Goal: Task Accomplishment & Management: Use online tool/utility

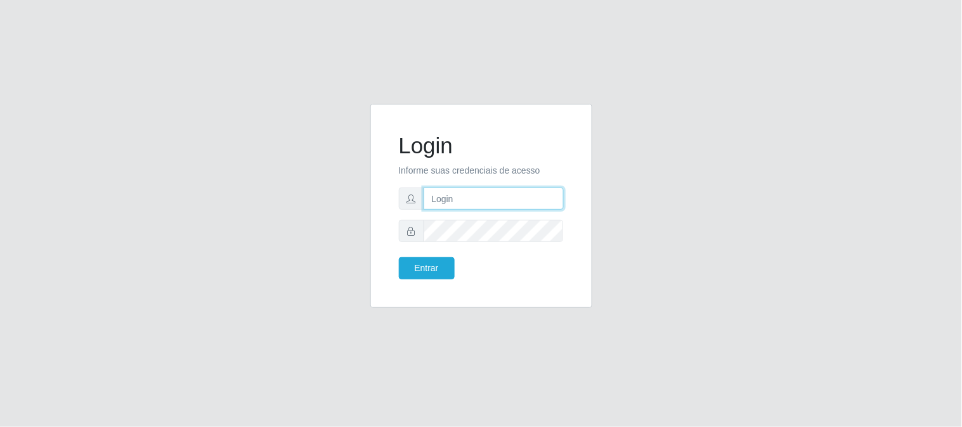
click at [447, 198] on input "text" at bounding box center [494, 199] width 140 height 22
type input "[EMAIL_ADDRESS][DOMAIN_NAME]"
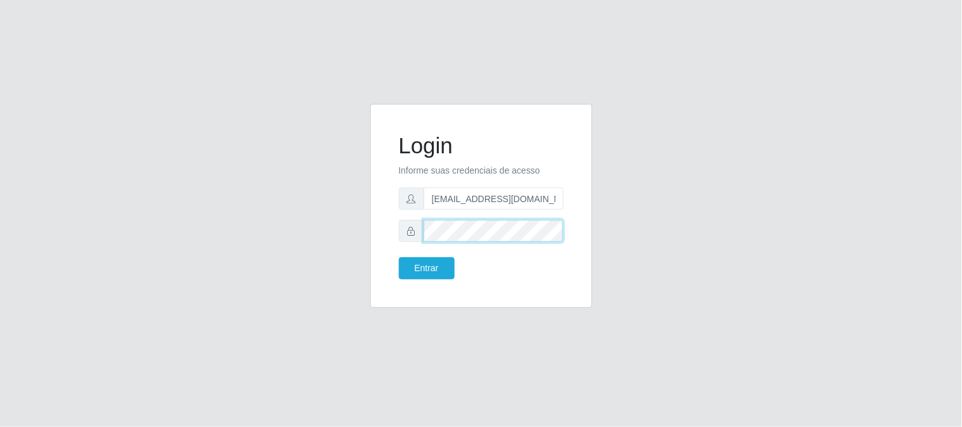
click at [399, 258] on button "Entrar" at bounding box center [427, 269] width 56 height 22
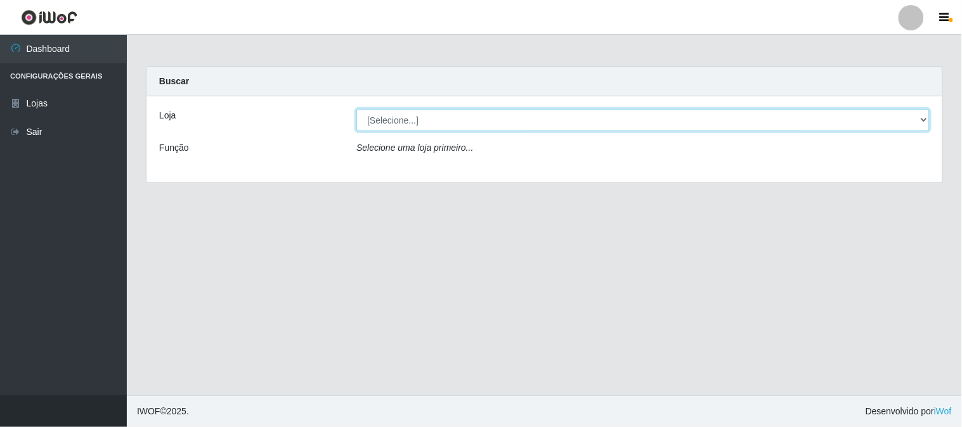
click at [922, 121] on select "[Selecione...] Queiroz Atacadão - [GEOGRAPHIC_DATA]" at bounding box center [642, 120] width 573 height 22
select select "464"
click at [356, 109] on select "[Selecione...] Queiroz Atacadão - [GEOGRAPHIC_DATA]" at bounding box center [642, 120] width 573 height 22
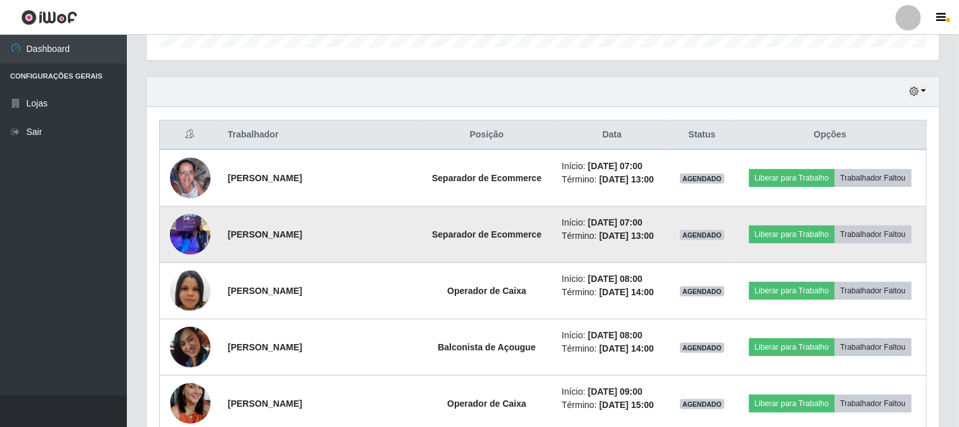
scroll to position [430, 0]
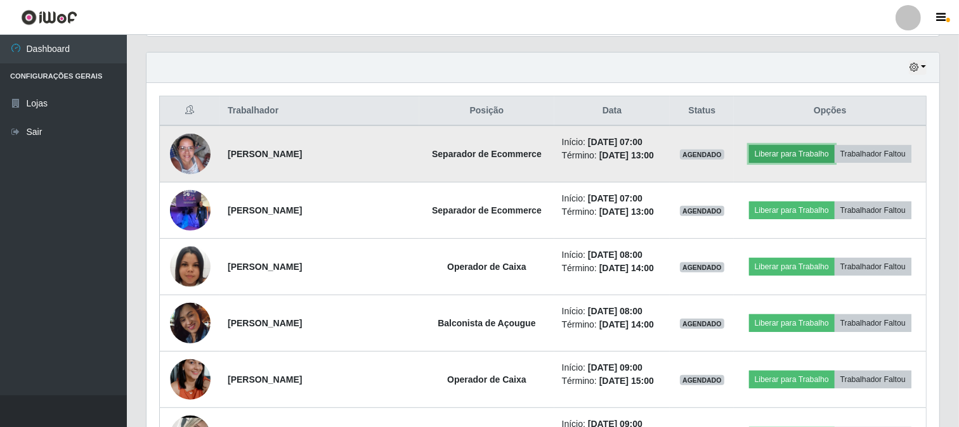
click at [795, 154] on button "Liberar para Trabalho" at bounding box center [792, 154] width 86 height 18
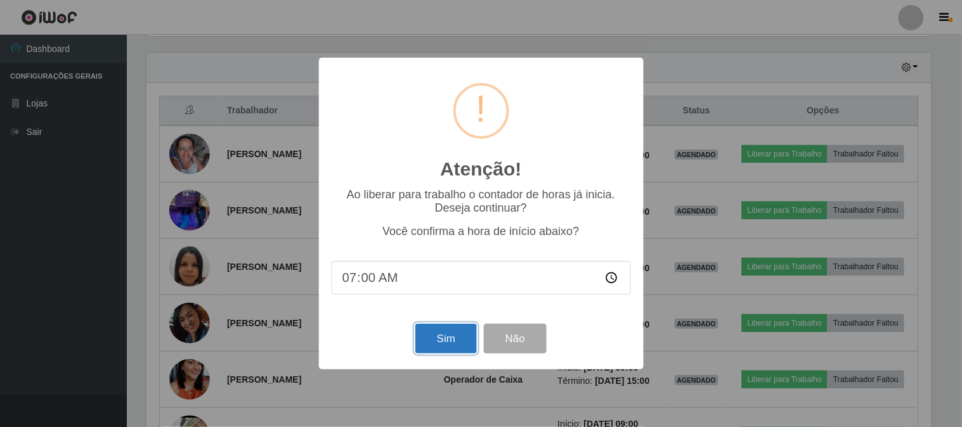
click at [457, 343] on button "Sim" at bounding box center [446, 339] width 62 height 30
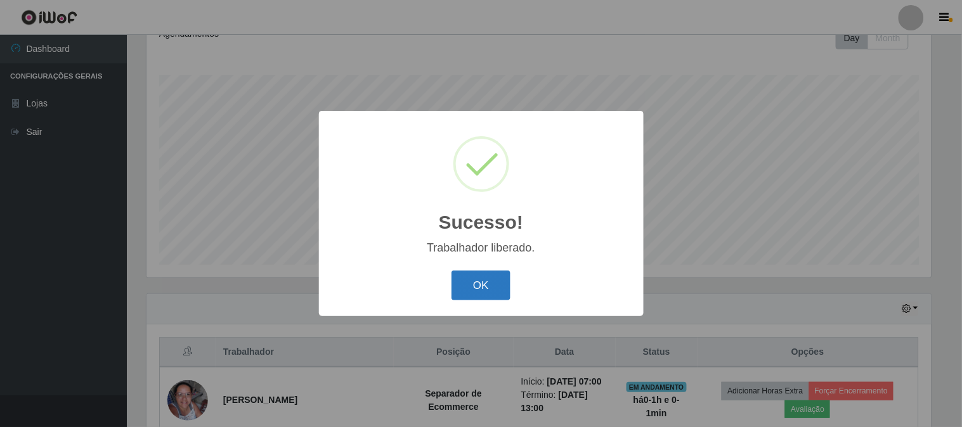
click at [485, 287] on button "OK" at bounding box center [481, 286] width 59 height 30
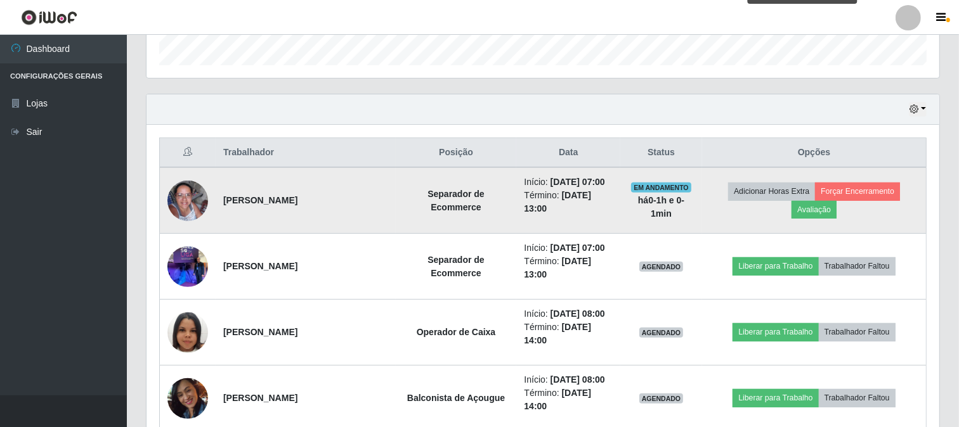
scroll to position [400, 0]
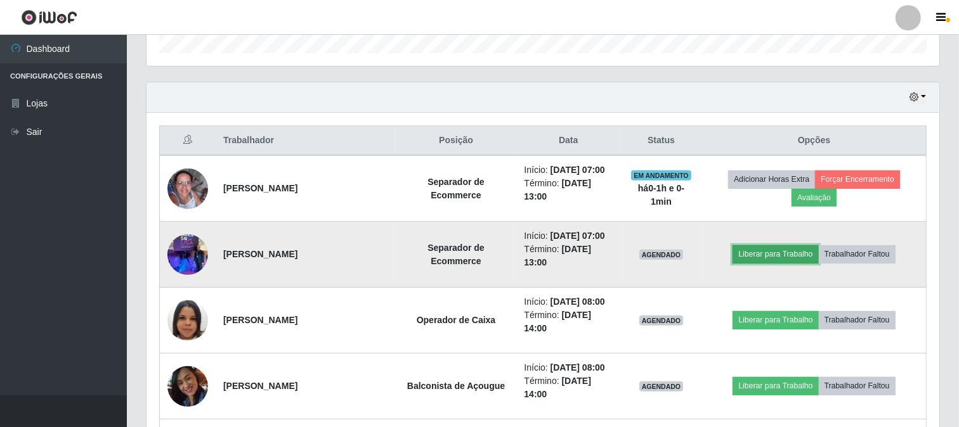
click at [764, 252] on button "Liberar para Trabalho" at bounding box center [776, 254] width 86 height 18
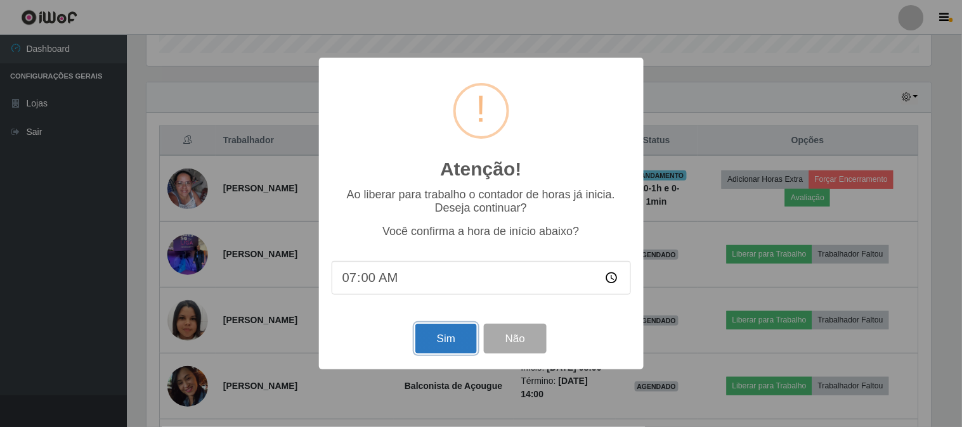
click at [447, 343] on button "Sim" at bounding box center [446, 339] width 62 height 30
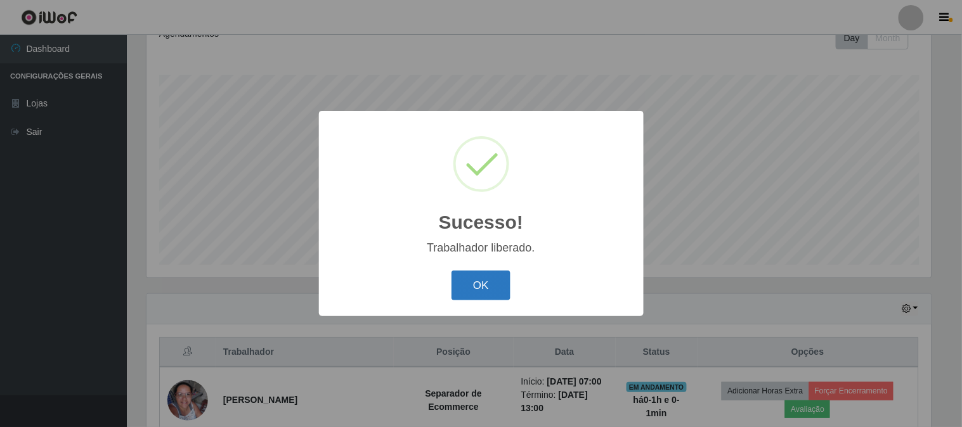
click at [483, 287] on button "OK" at bounding box center [481, 286] width 59 height 30
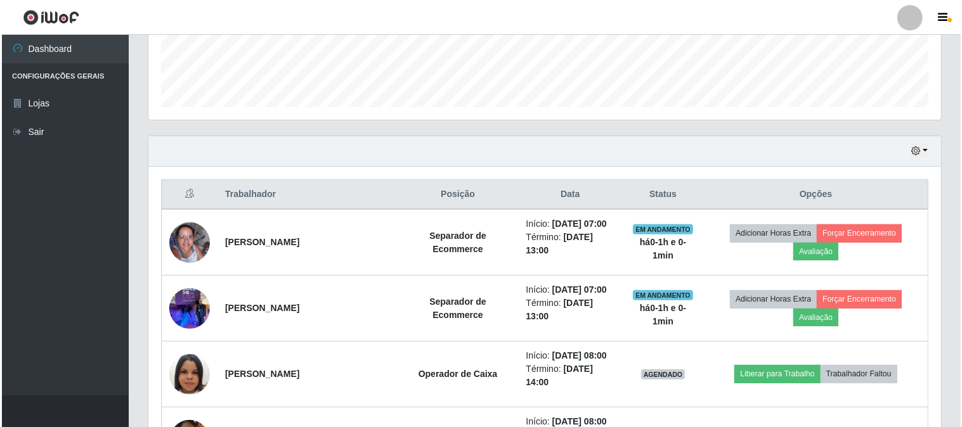
scroll to position [400, 0]
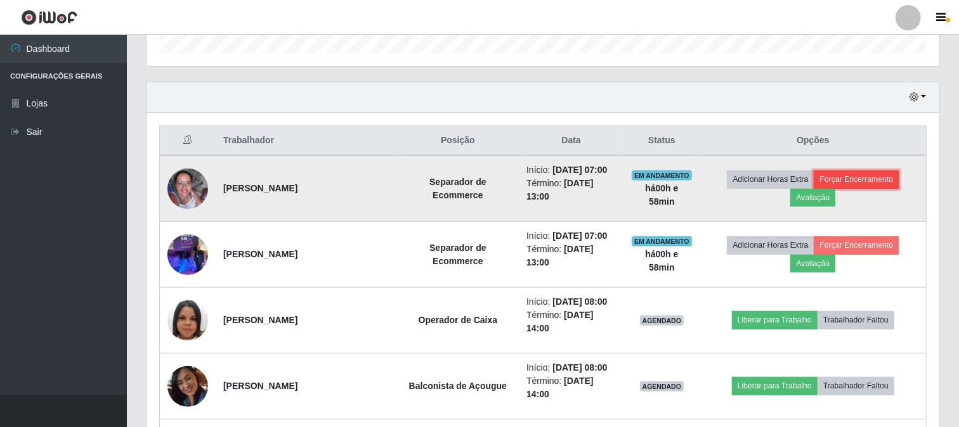
click at [849, 185] on button "Forçar Encerramento" at bounding box center [856, 180] width 85 height 18
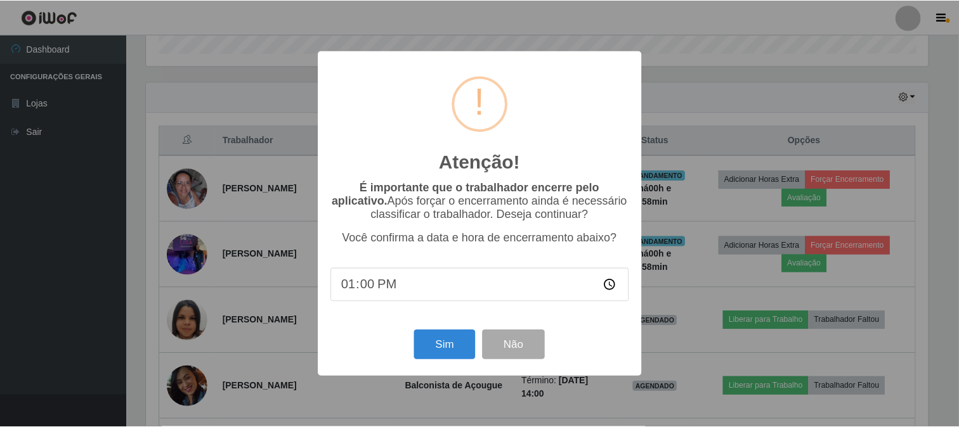
scroll to position [263, 785]
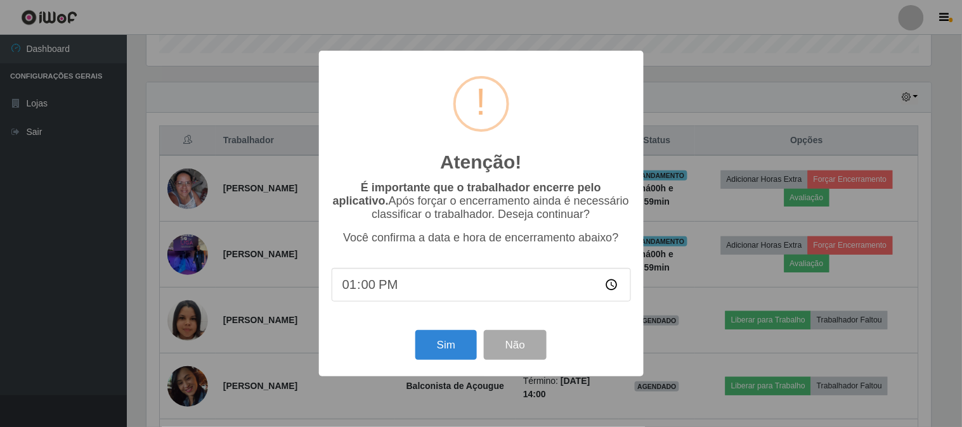
click at [630, 72] on div "Atenção! ×" at bounding box center [481, 122] width 299 height 118
click at [85, 276] on div "Atenção! × É importante que o trabalhador encerre pelo aplicativo. Após forçar …" at bounding box center [481, 213] width 962 height 427
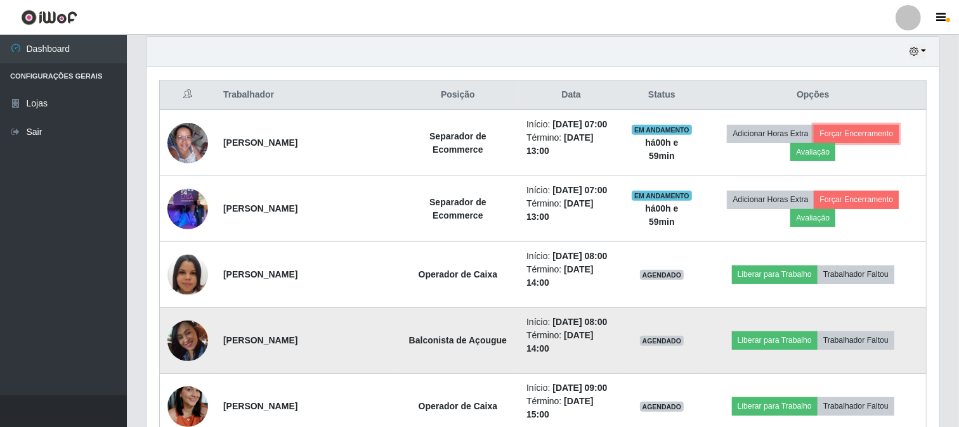
scroll to position [471, 0]
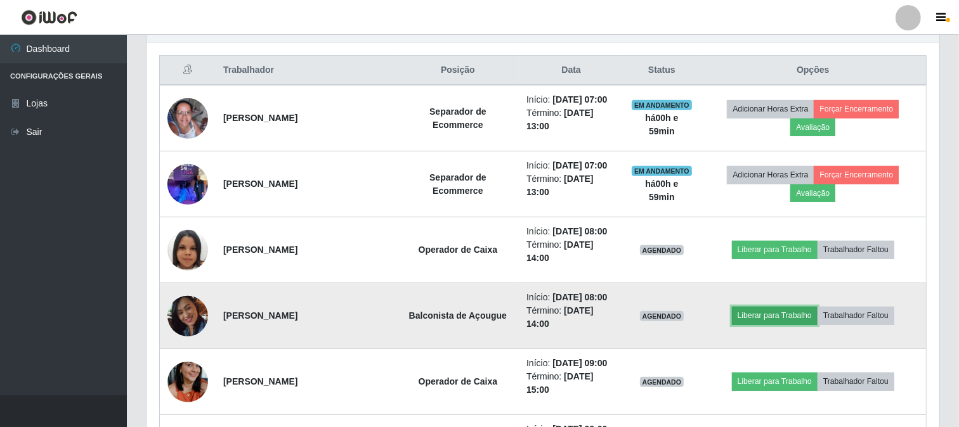
click at [748, 318] on button "Liberar para Trabalho" at bounding box center [775, 316] width 86 height 18
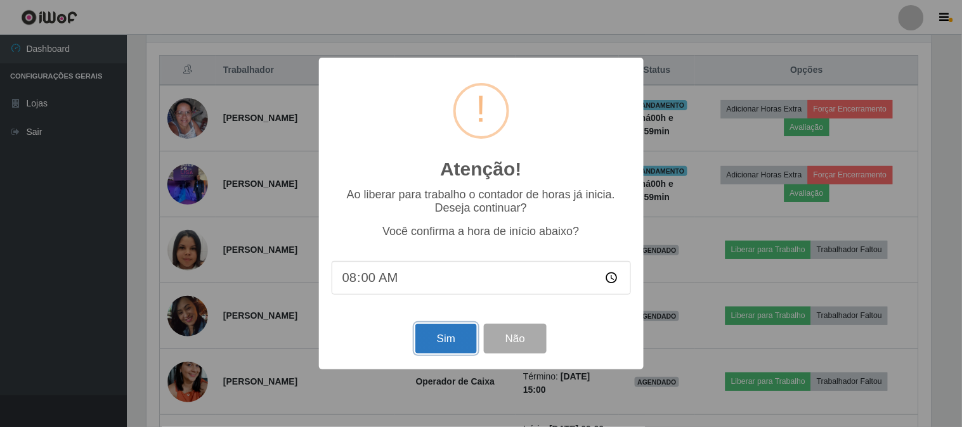
click at [445, 341] on button "Sim" at bounding box center [446, 339] width 62 height 30
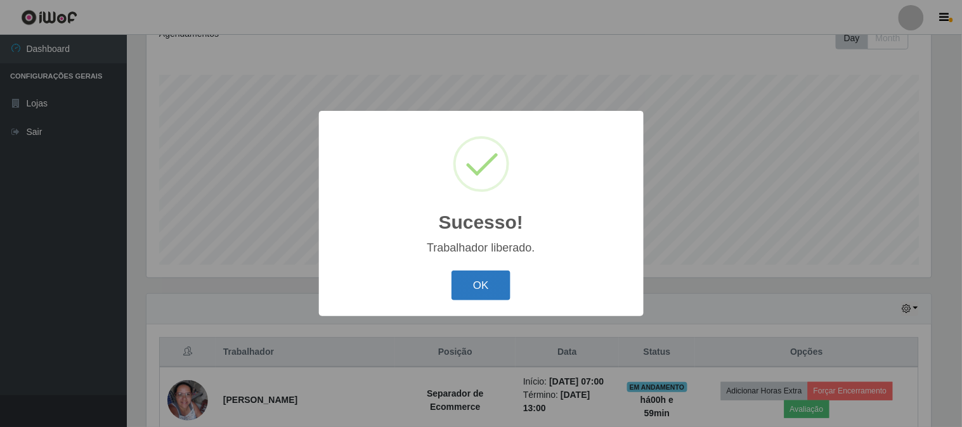
click at [498, 284] on button "OK" at bounding box center [481, 286] width 59 height 30
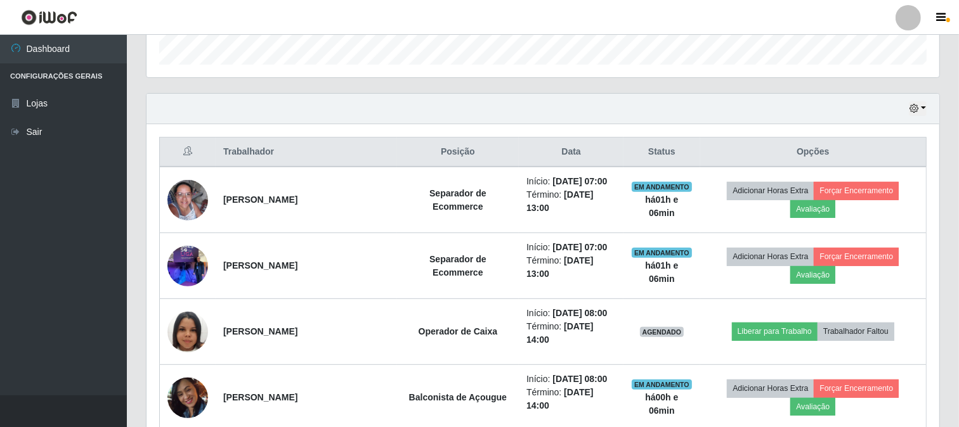
scroll to position [400, 0]
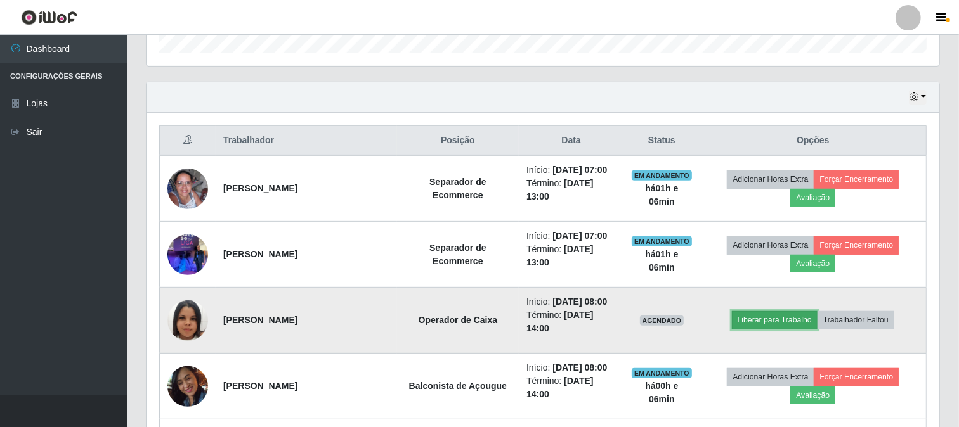
click at [790, 313] on button "Liberar para Trabalho" at bounding box center [775, 320] width 86 height 18
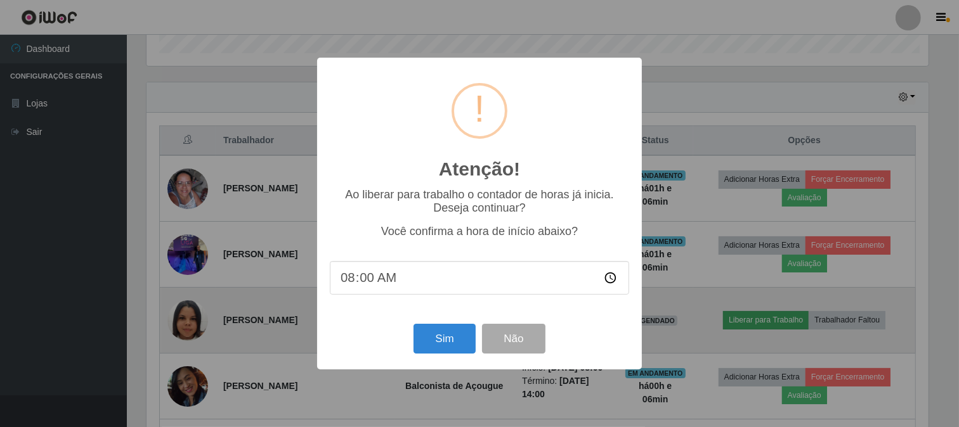
scroll to position [263, 785]
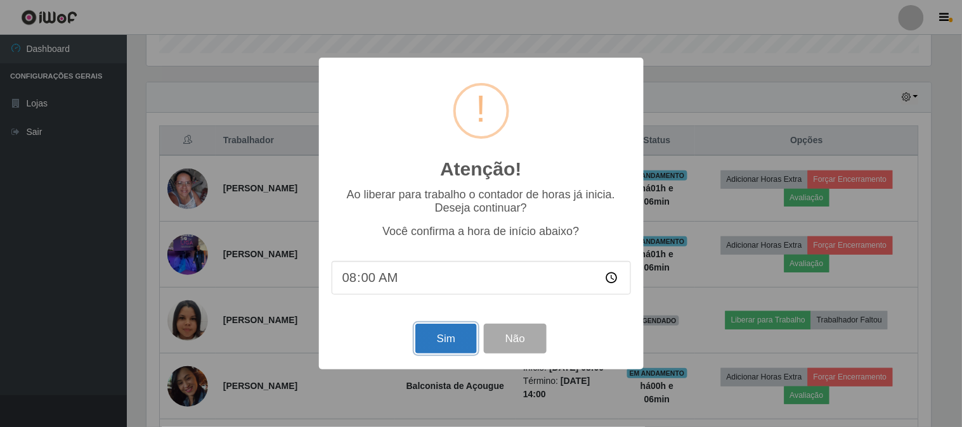
click at [457, 347] on button "Sim" at bounding box center [446, 339] width 62 height 30
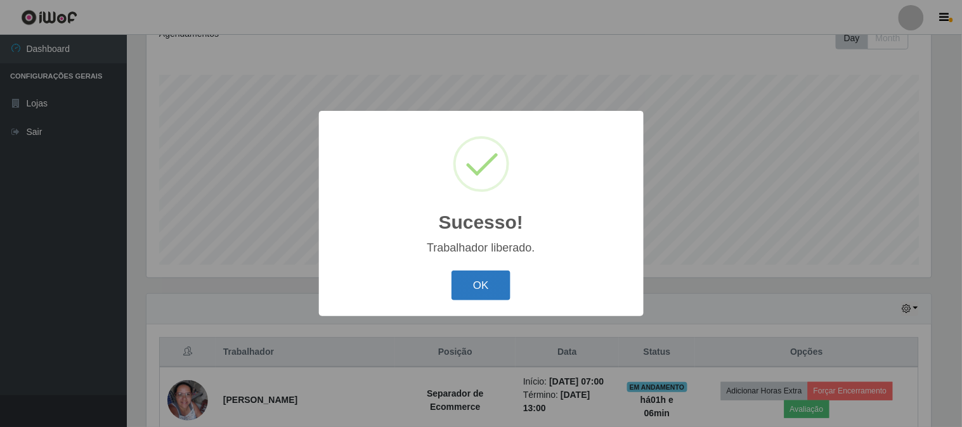
click at [482, 277] on button "OK" at bounding box center [481, 286] width 59 height 30
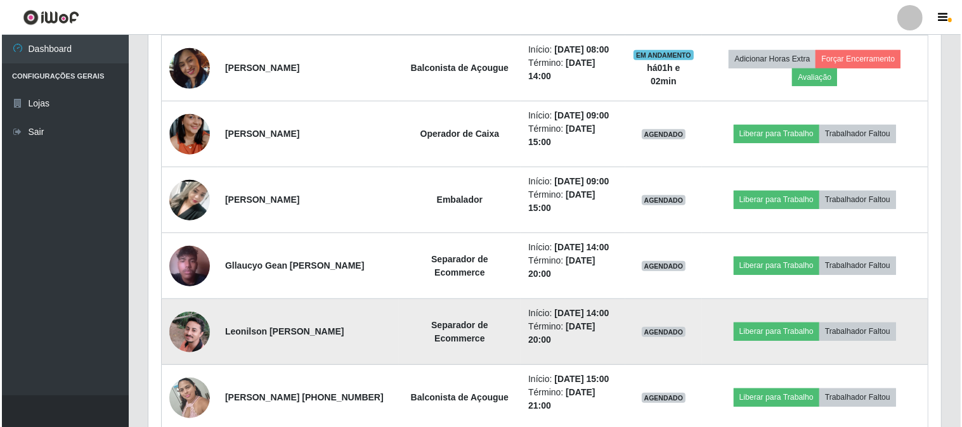
scroll to position [682, 0]
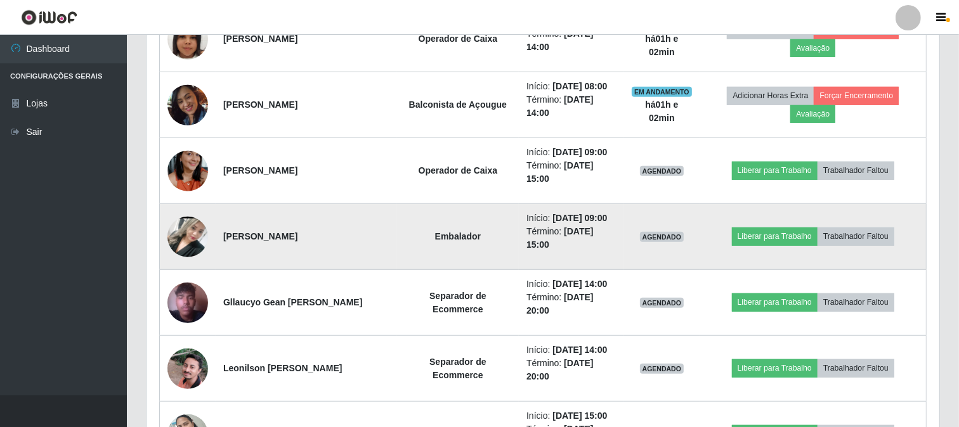
click at [188, 239] on img at bounding box center [187, 237] width 41 height 90
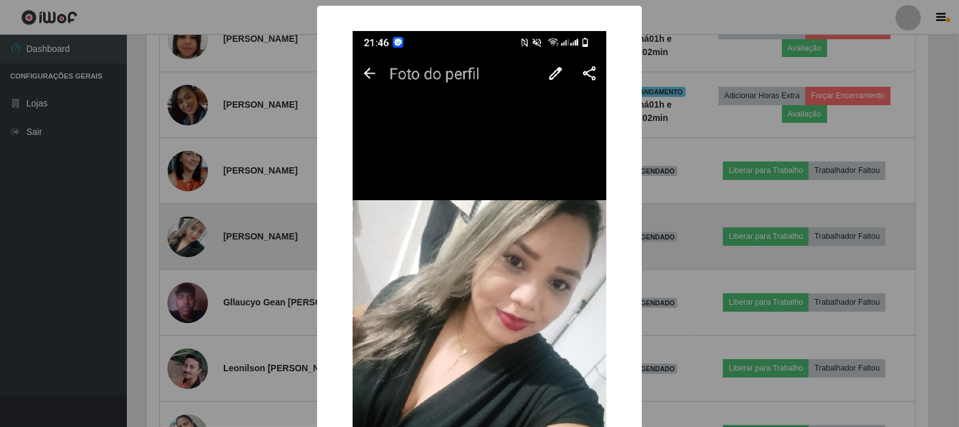
scroll to position [263, 785]
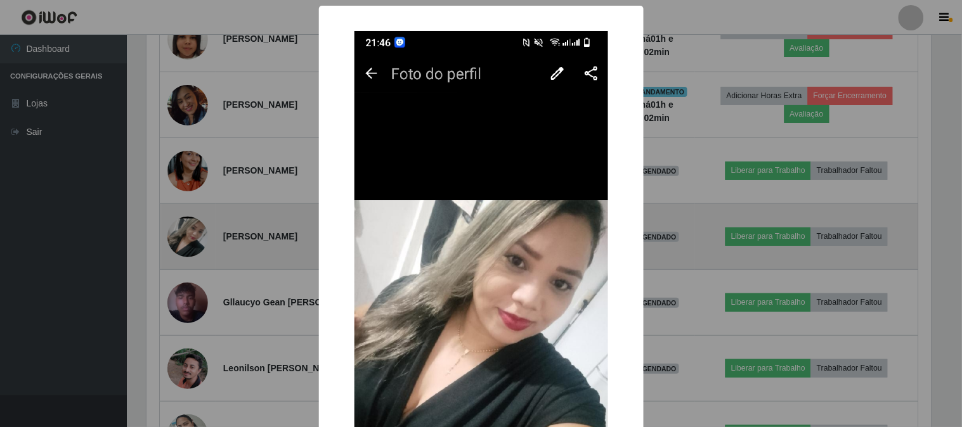
click at [188, 239] on div "× OK Cancel" at bounding box center [481, 213] width 962 height 427
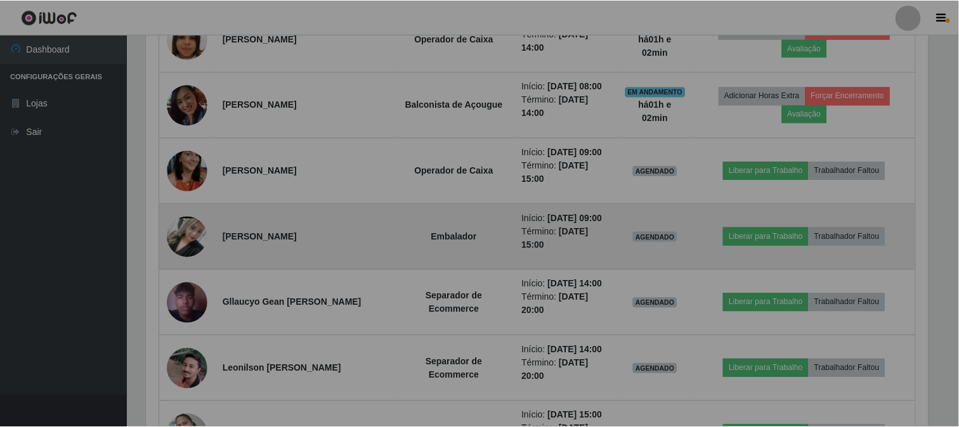
scroll to position [263, 793]
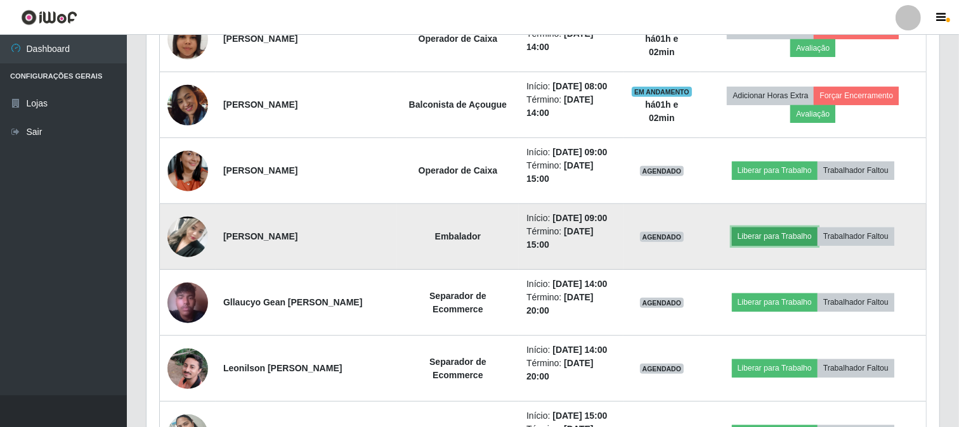
click at [775, 233] on button "Liberar para Trabalho" at bounding box center [775, 237] width 86 height 18
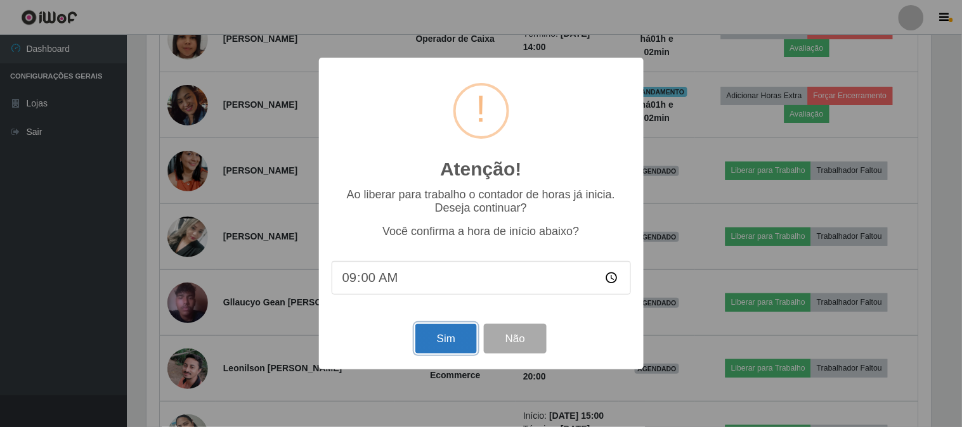
click at [438, 338] on button "Sim" at bounding box center [446, 339] width 62 height 30
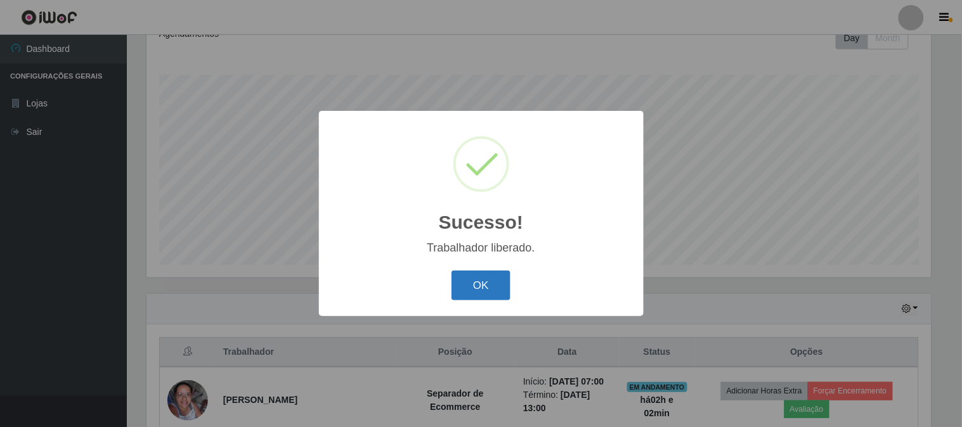
click at [487, 282] on button "OK" at bounding box center [481, 286] width 59 height 30
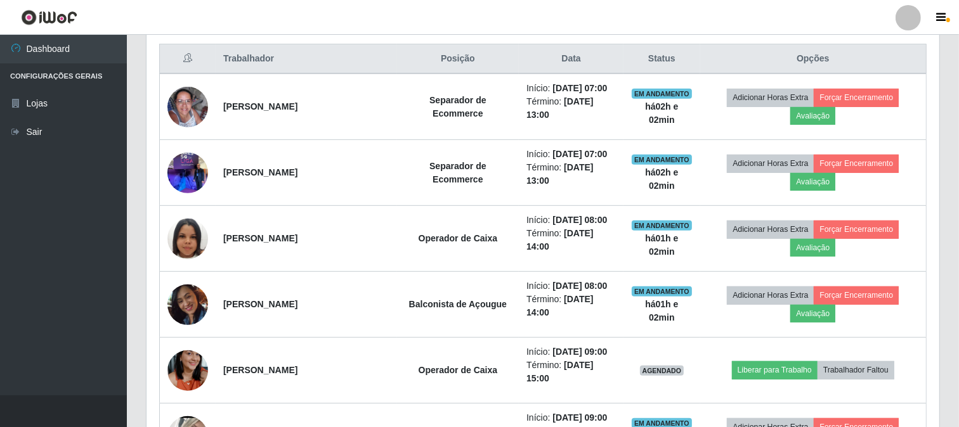
scroll to position [611, 0]
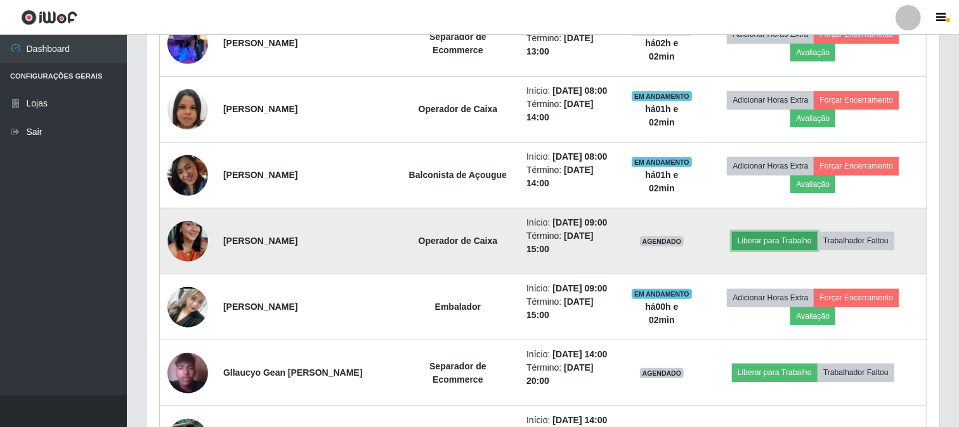
click at [796, 242] on button "Liberar para Trabalho" at bounding box center [775, 241] width 86 height 18
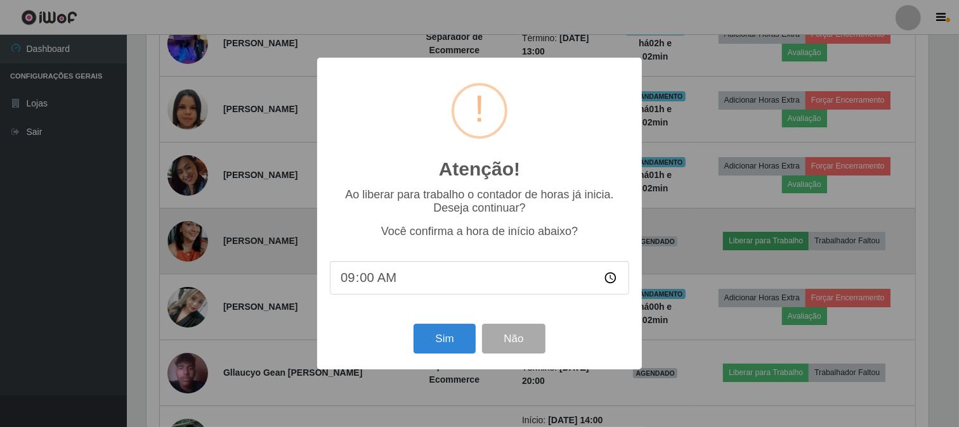
scroll to position [263, 785]
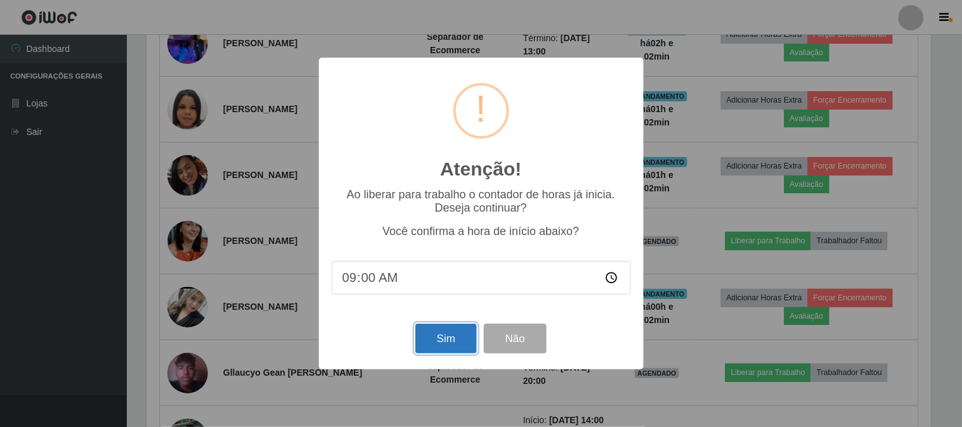
click at [461, 334] on button "Sim" at bounding box center [446, 339] width 62 height 30
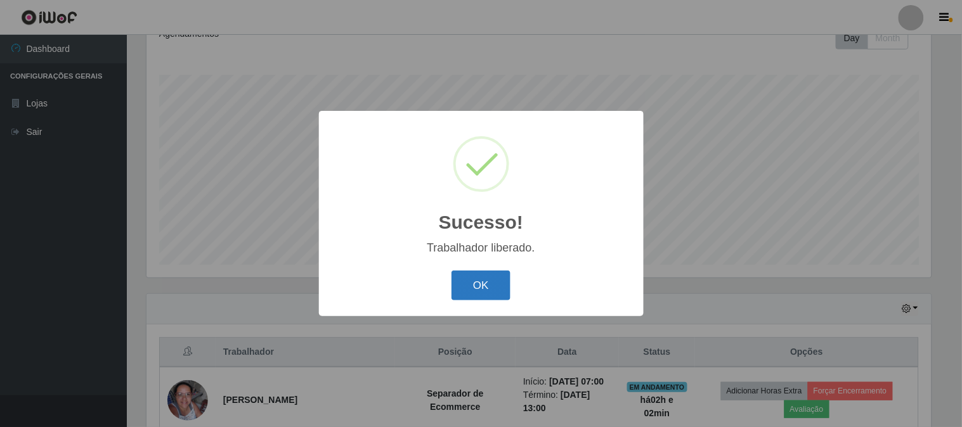
click at [497, 294] on button "OK" at bounding box center [481, 286] width 59 height 30
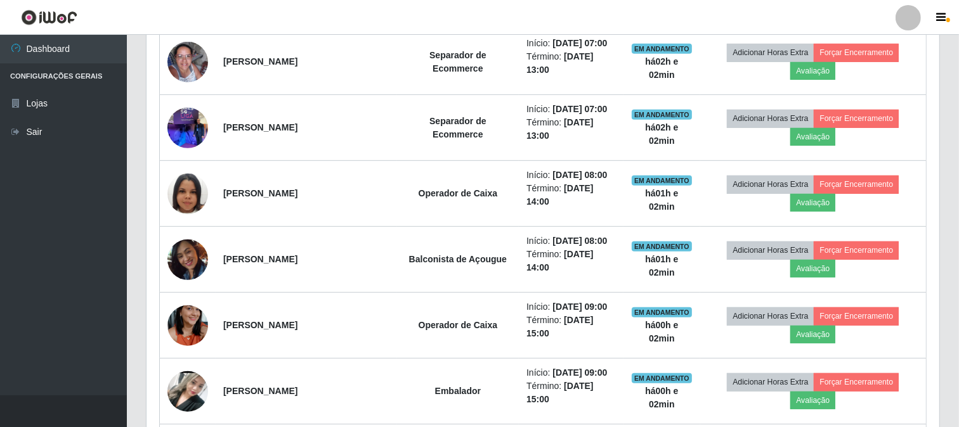
scroll to position [611, 0]
